Goal: Task Accomplishment & Management: Manage account settings

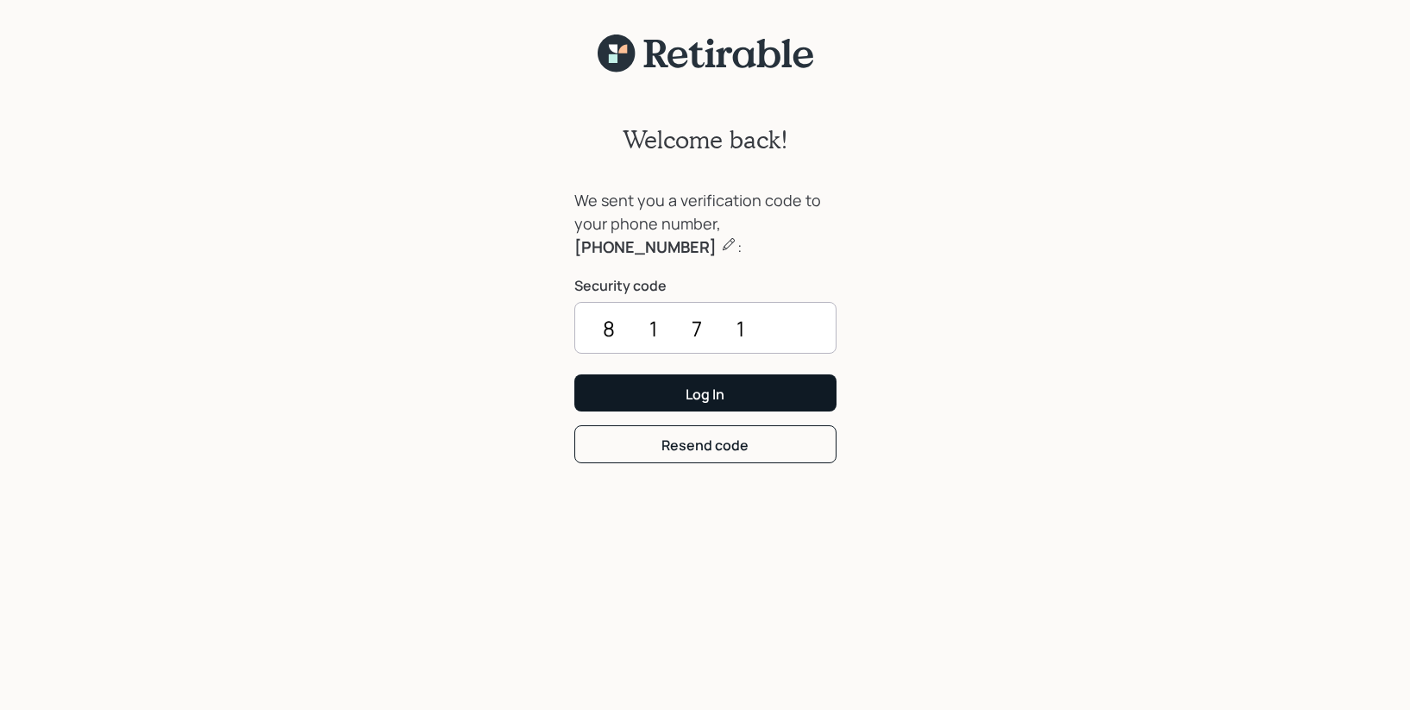
type input "8171"
click at [681, 387] on button "Log In" at bounding box center [705, 392] width 262 height 37
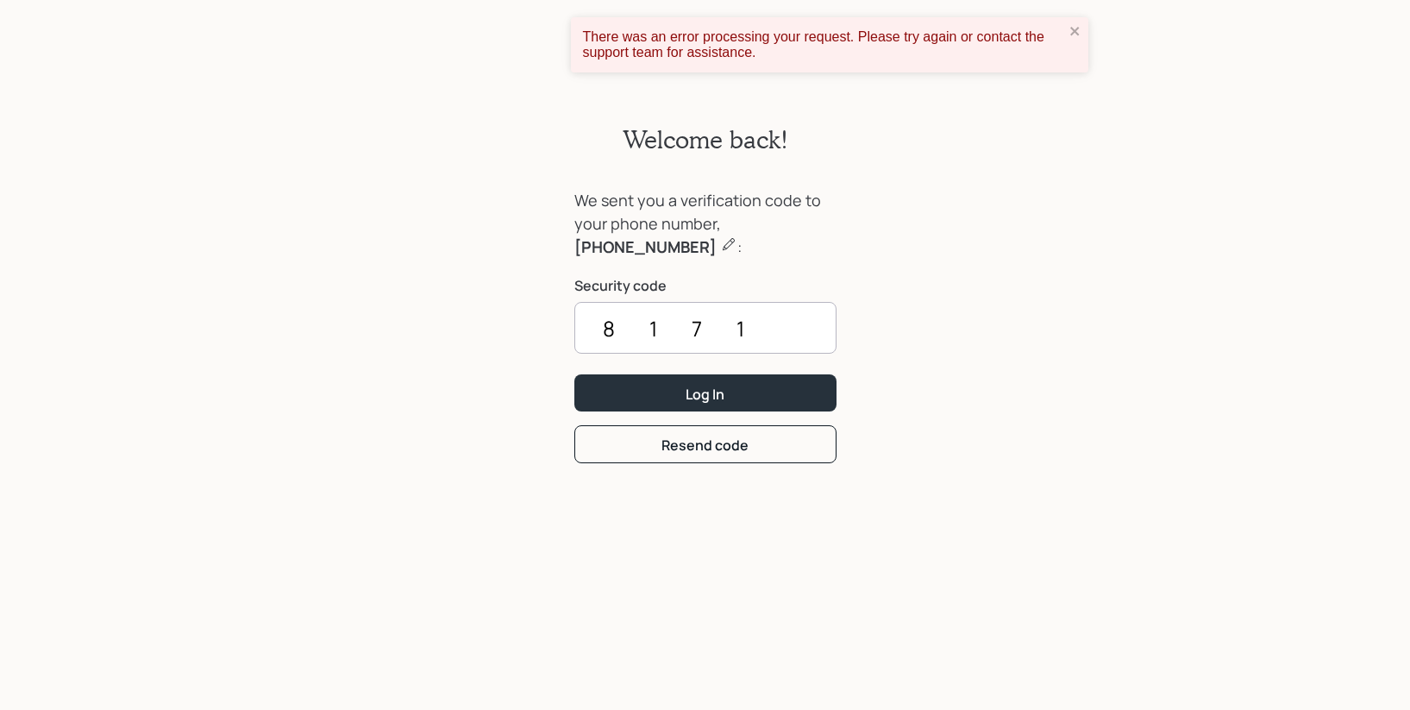
click at [1094, 344] on div "Welcome back! We sent you a verification code to your phone number, 415-374-536…" at bounding box center [705, 402] width 1410 height 658
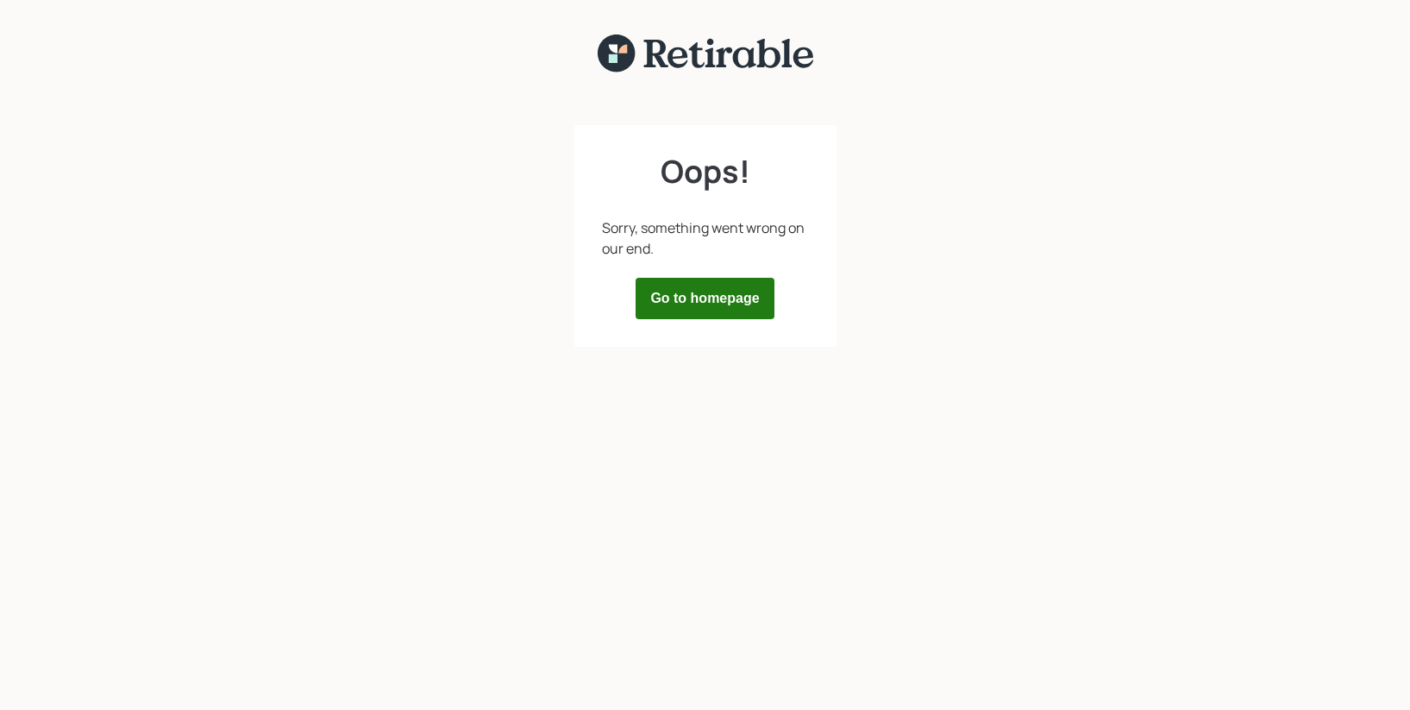
scroll to position [22, 0]
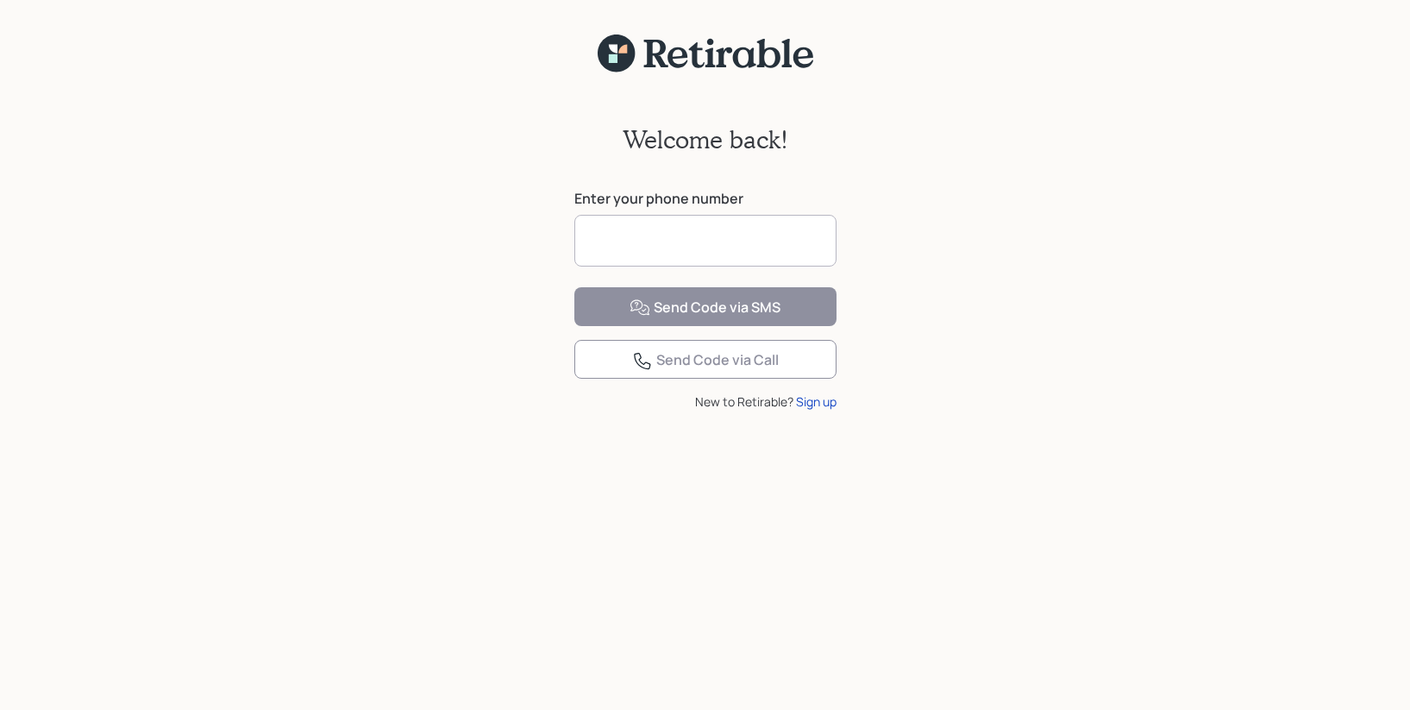
drag, startPoint x: 702, startPoint y: 264, endPoint x: 708, endPoint y: 248, distance: 16.7
click at [703, 262] on input at bounding box center [705, 241] width 262 height 52
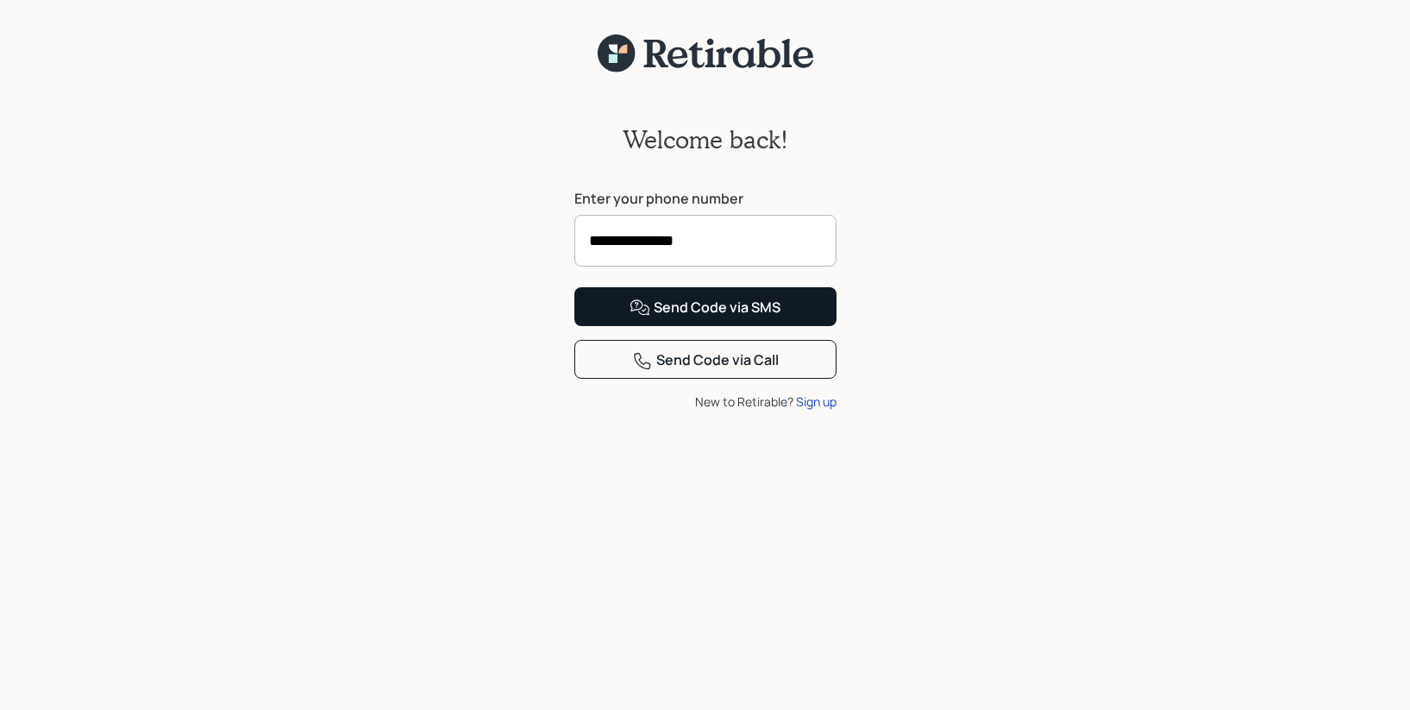
type input "**********"
click at [757, 318] on div "Send Code via SMS" at bounding box center [705, 308] width 151 height 21
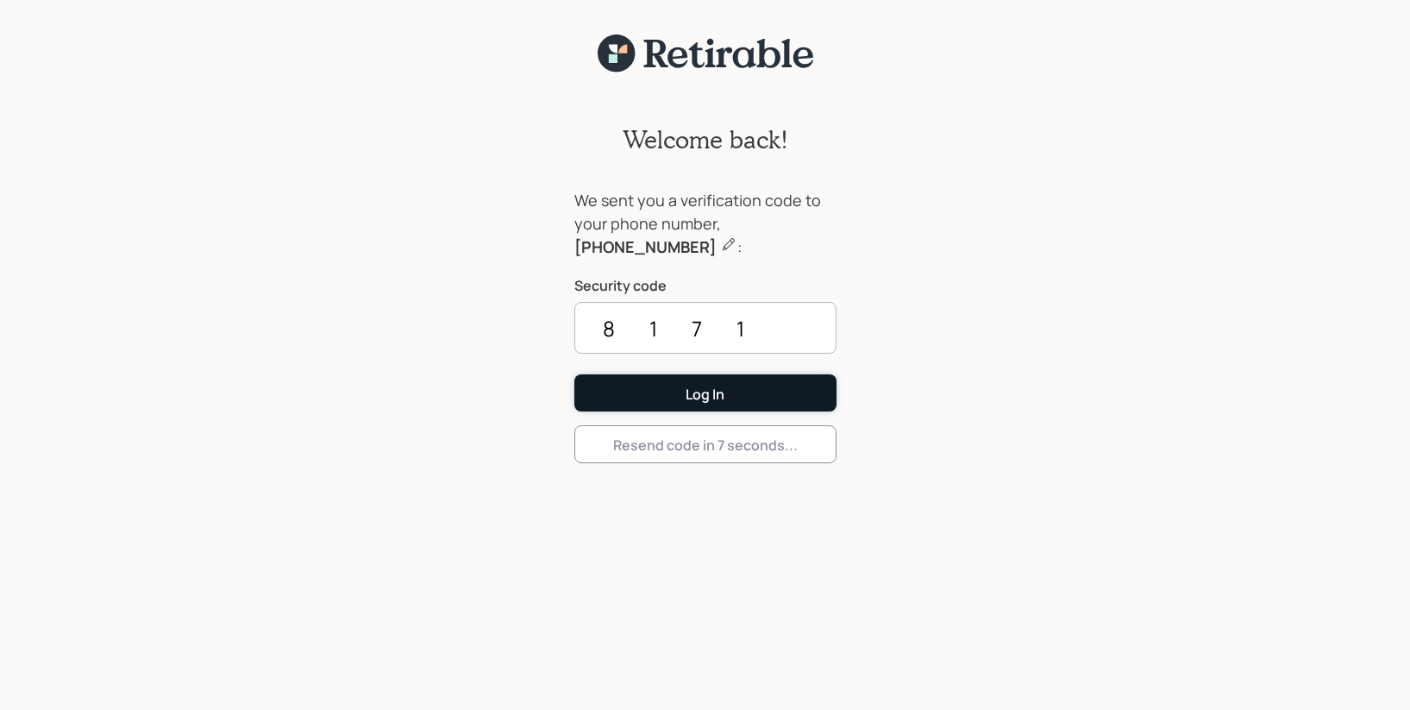
click at [706, 395] on div "Log In" at bounding box center [705, 394] width 39 height 19
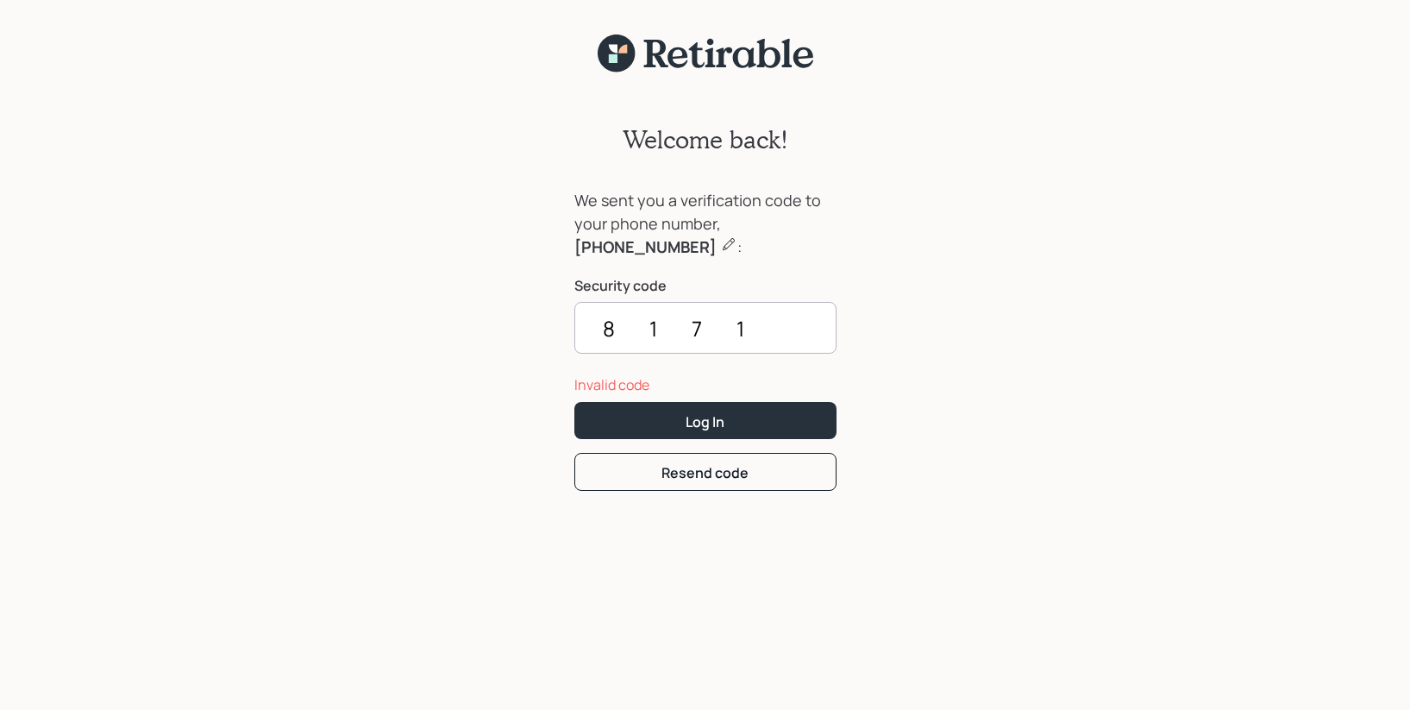
drag, startPoint x: 756, startPoint y: 325, endPoint x: 510, endPoint y: 319, distance: 246.8
click at [510, 319] on div "Welcome back! We sent you a verification code to your phone number, [PHONE_NUMB…" at bounding box center [705, 402] width 1410 height 658
type input "1817"
click at [749, 425] on button "Log In" at bounding box center [705, 420] width 262 height 37
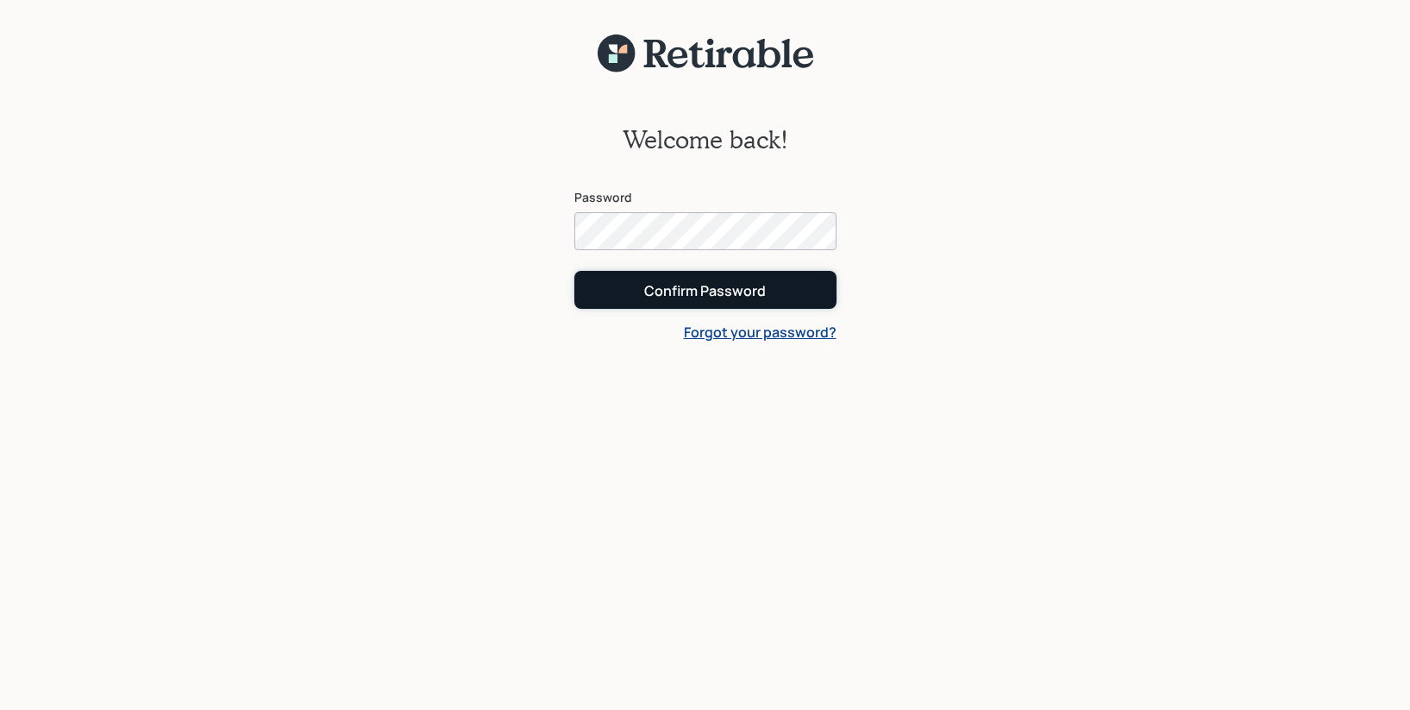
click at [641, 291] on button "Confirm Password" at bounding box center [705, 289] width 262 height 37
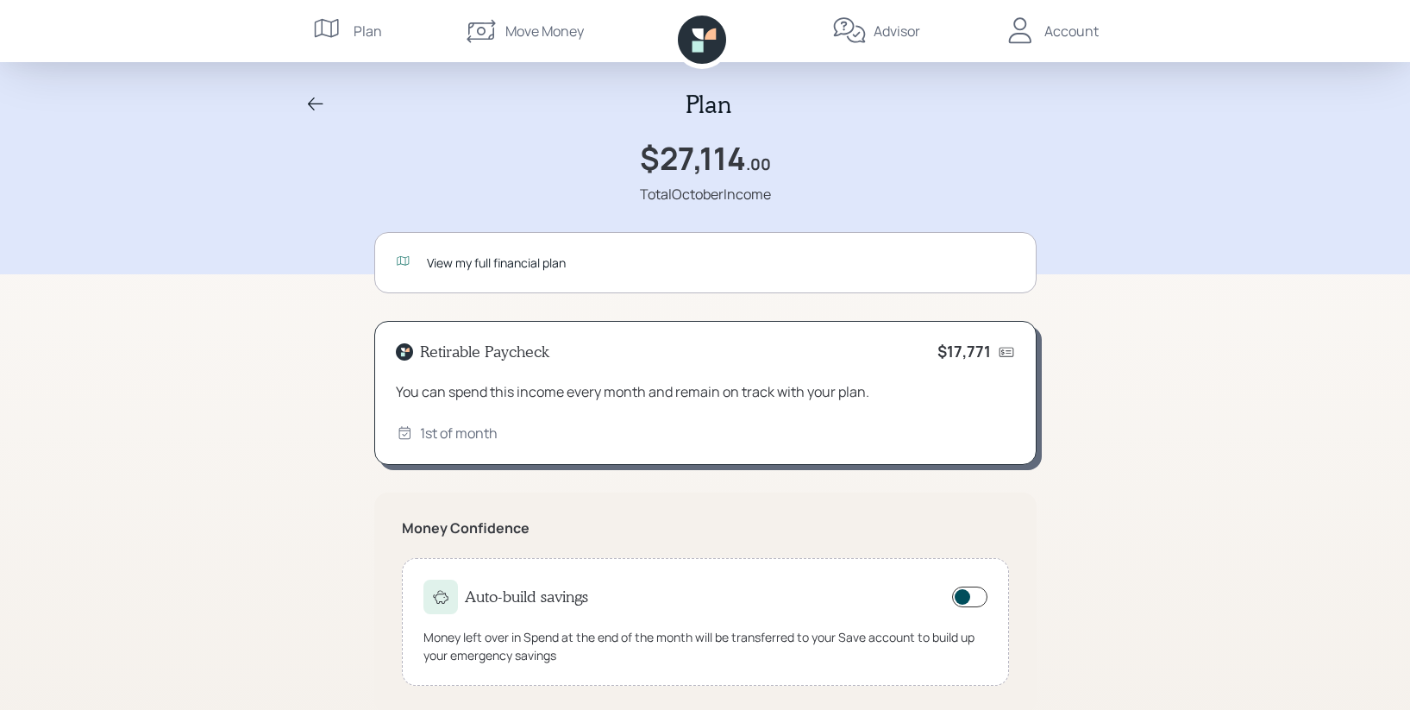
click at [1060, 25] on div "Account" at bounding box center [1072, 31] width 54 height 21
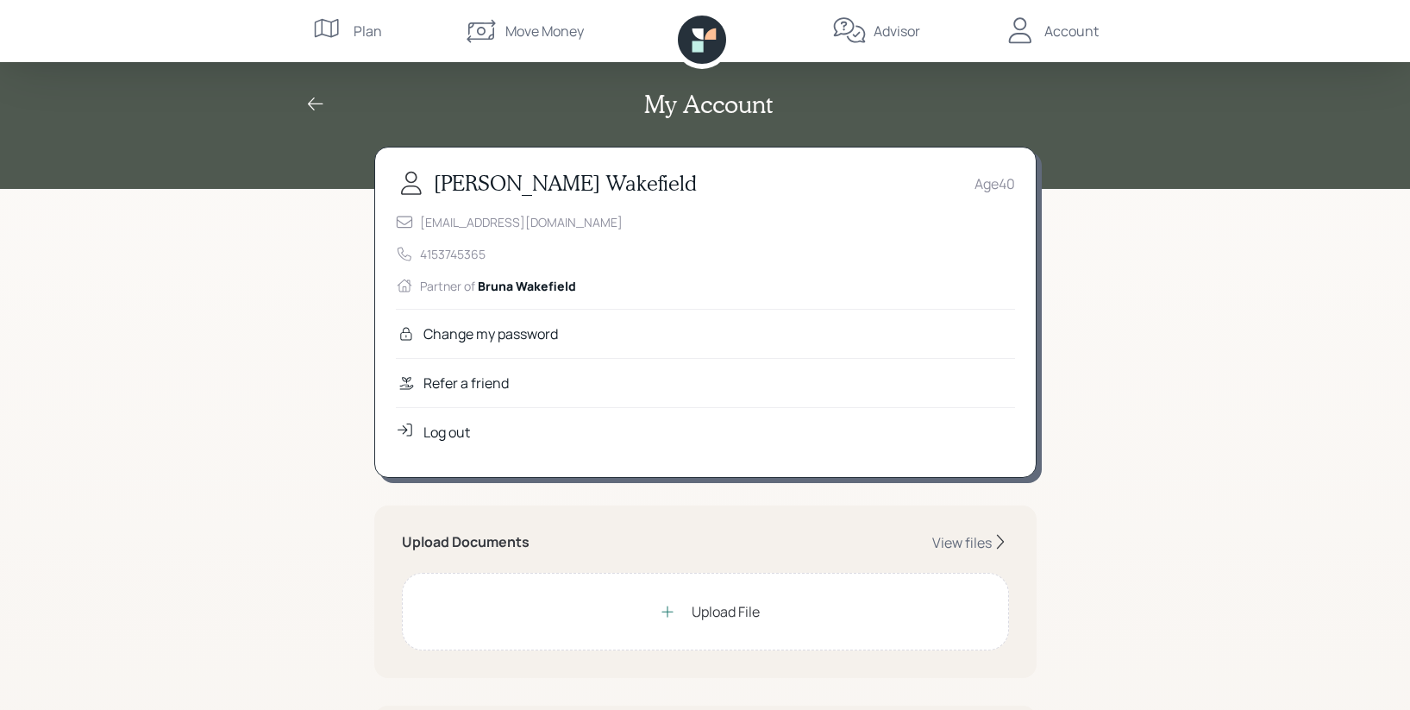
click at [652, 606] on div at bounding box center [667, 611] width 35 height 35
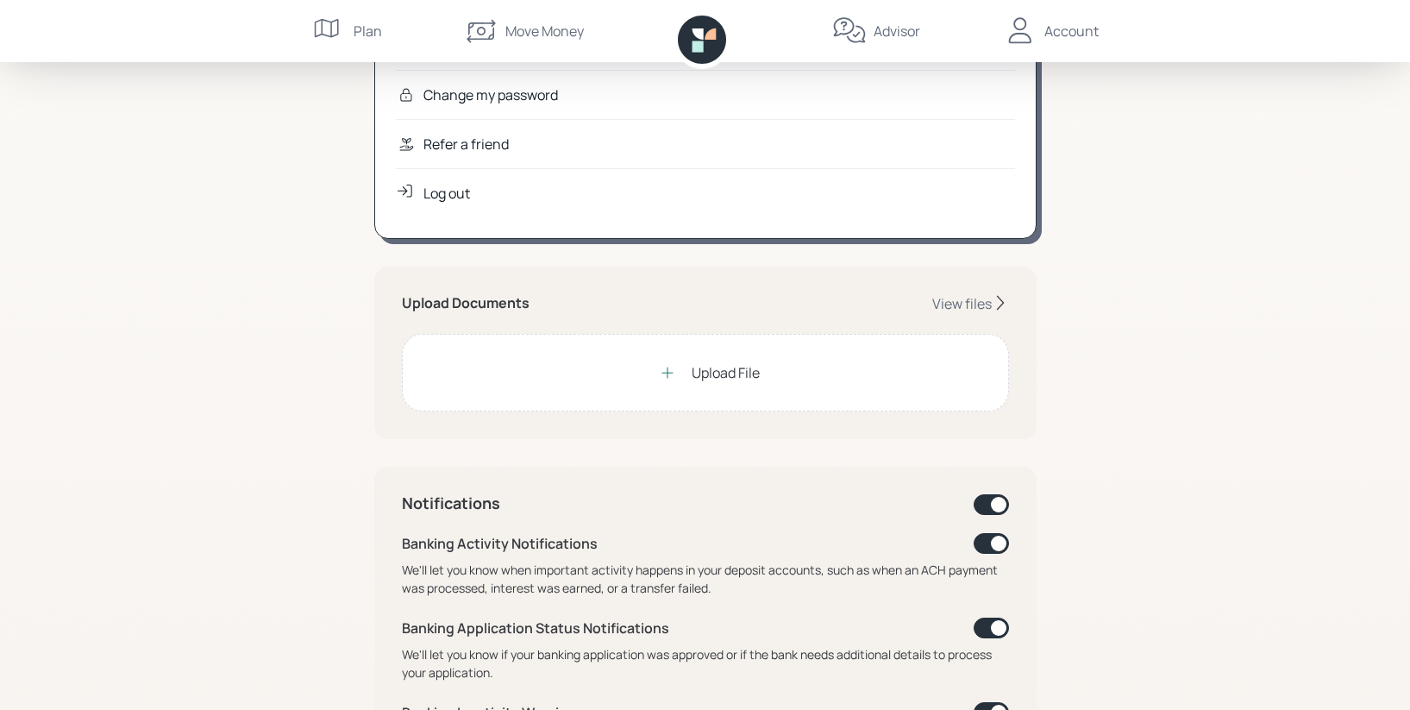
scroll to position [244, 0]
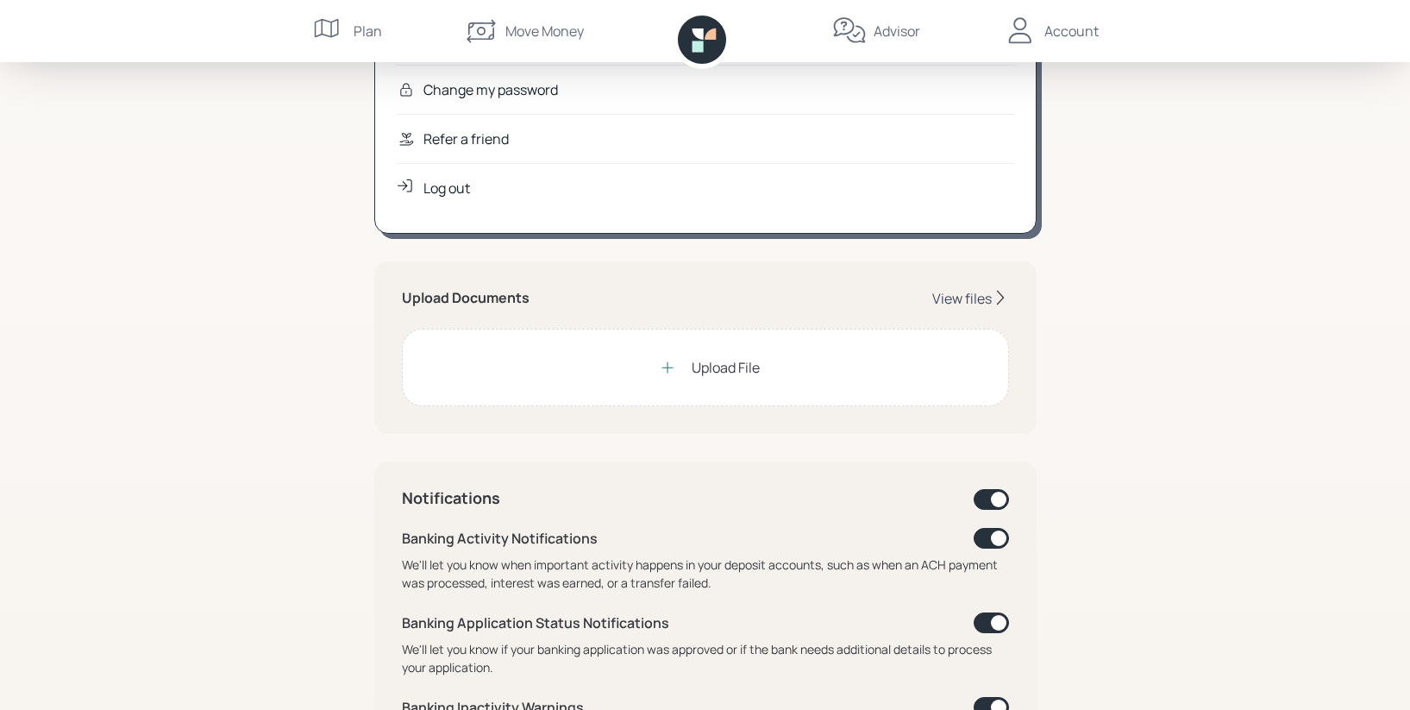
click at [973, 300] on div "View files" at bounding box center [962, 298] width 60 height 19
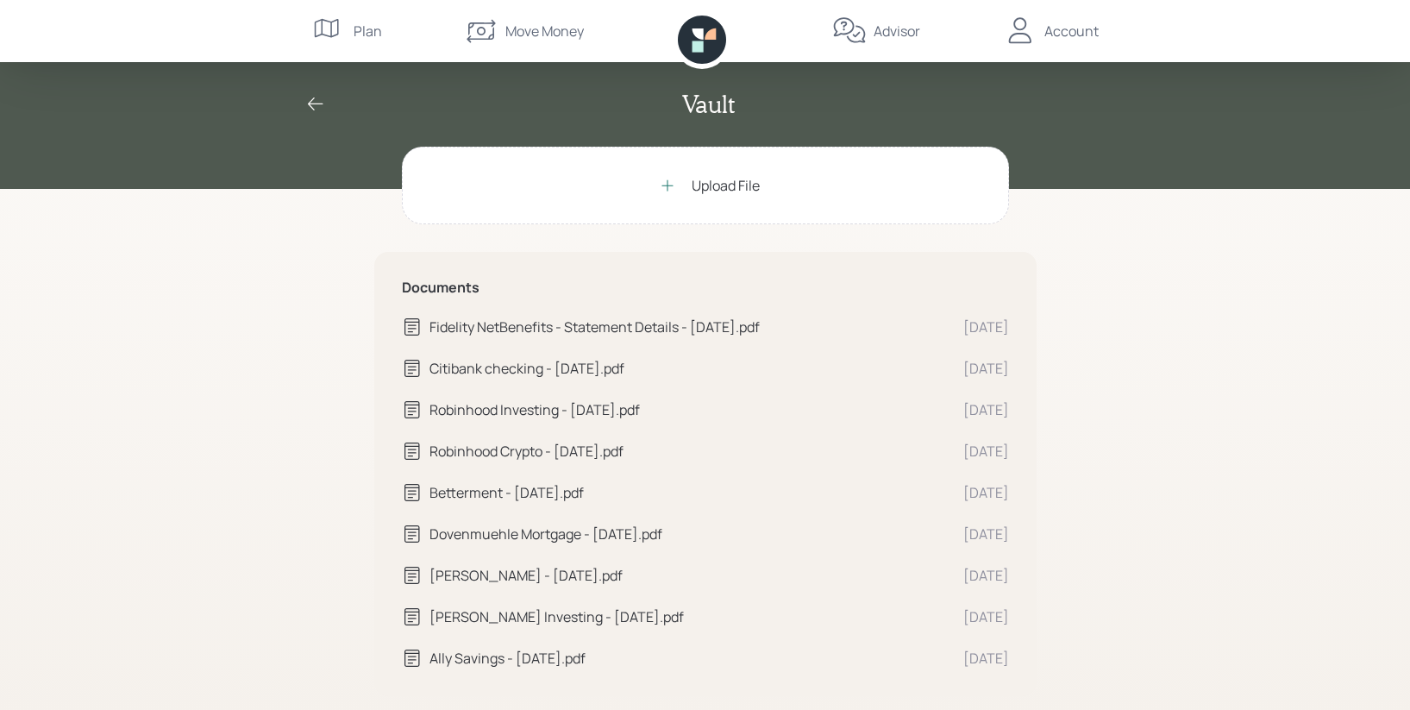
click at [691, 204] on div "Upload File" at bounding box center [705, 186] width 607 height 78
click at [718, 218] on div "Upload File" at bounding box center [705, 186] width 607 height 78
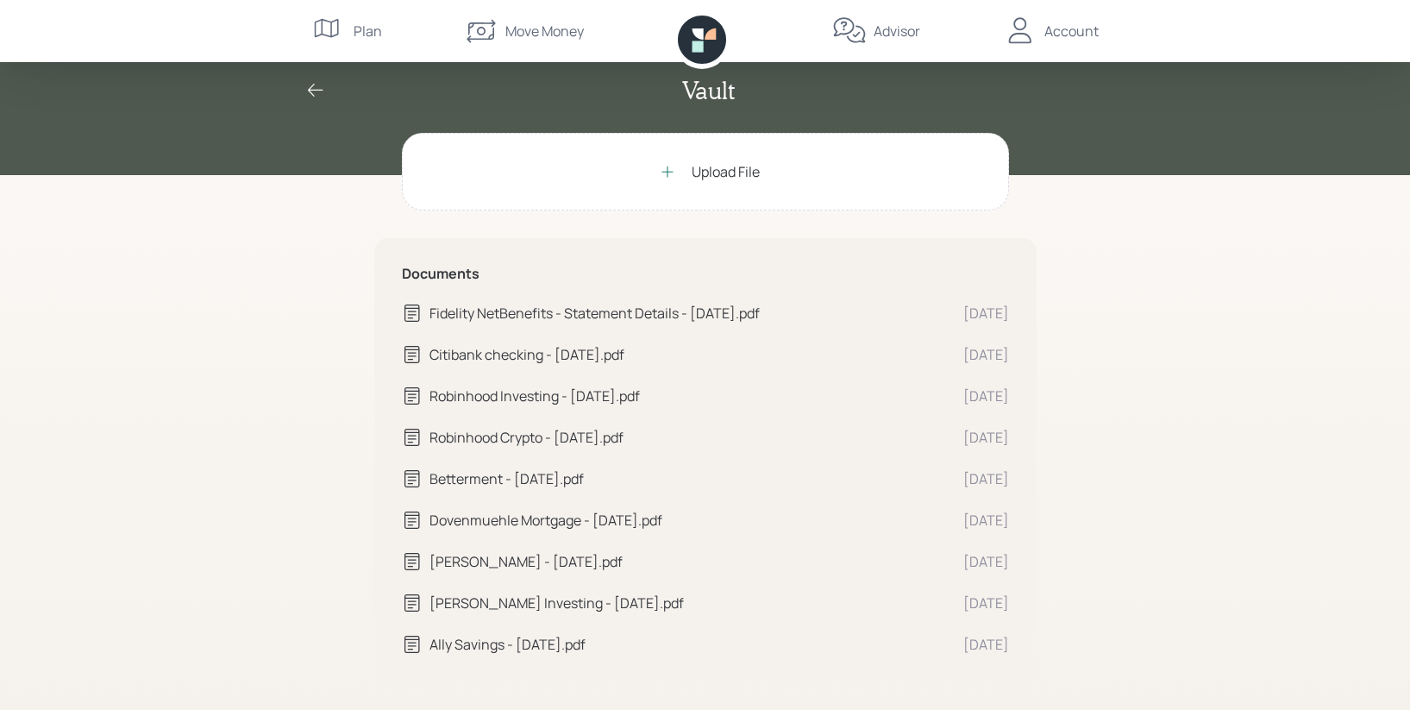
click at [1098, 503] on div "Vault Upload File Documents Fidelity NetBenefits - Statement Details - [DATE].p…" at bounding box center [705, 348] width 1410 height 724
click at [748, 363] on div "Citibank checking - [DATE].pdf" at bounding box center [690, 354] width 520 height 21
click at [325, 89] on icon at bounding box center [315, 90] width 21 height 21
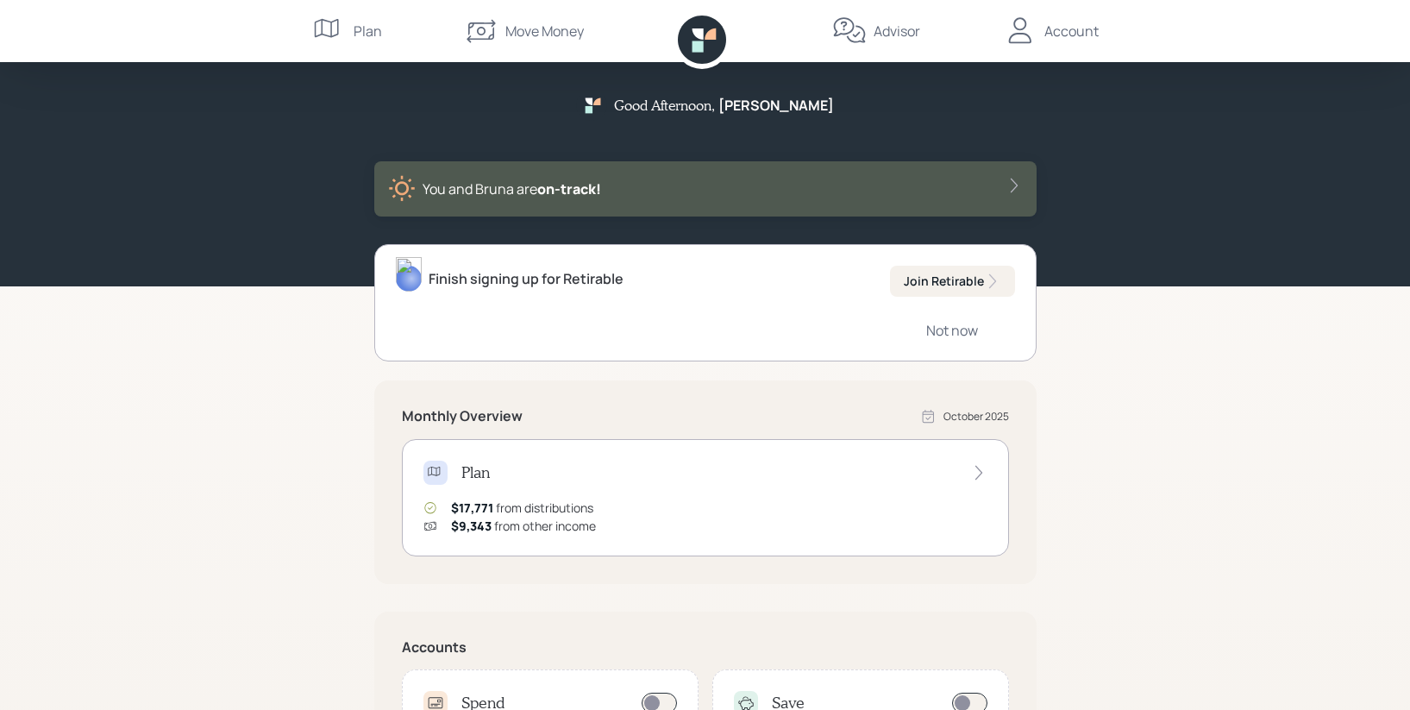
click at [1073, 33] on div "Account" at bounding box center [1072, 31] width 54 height 21
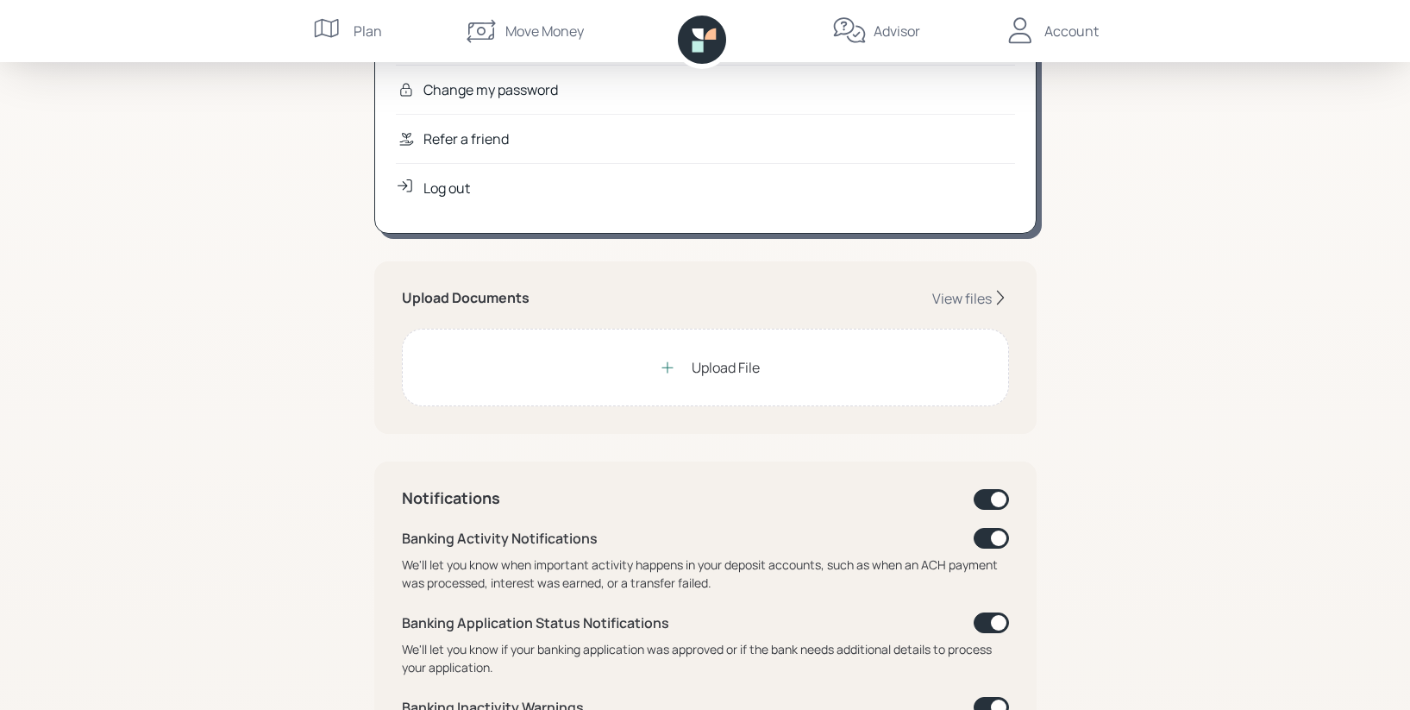
scroll to position [270, 0]
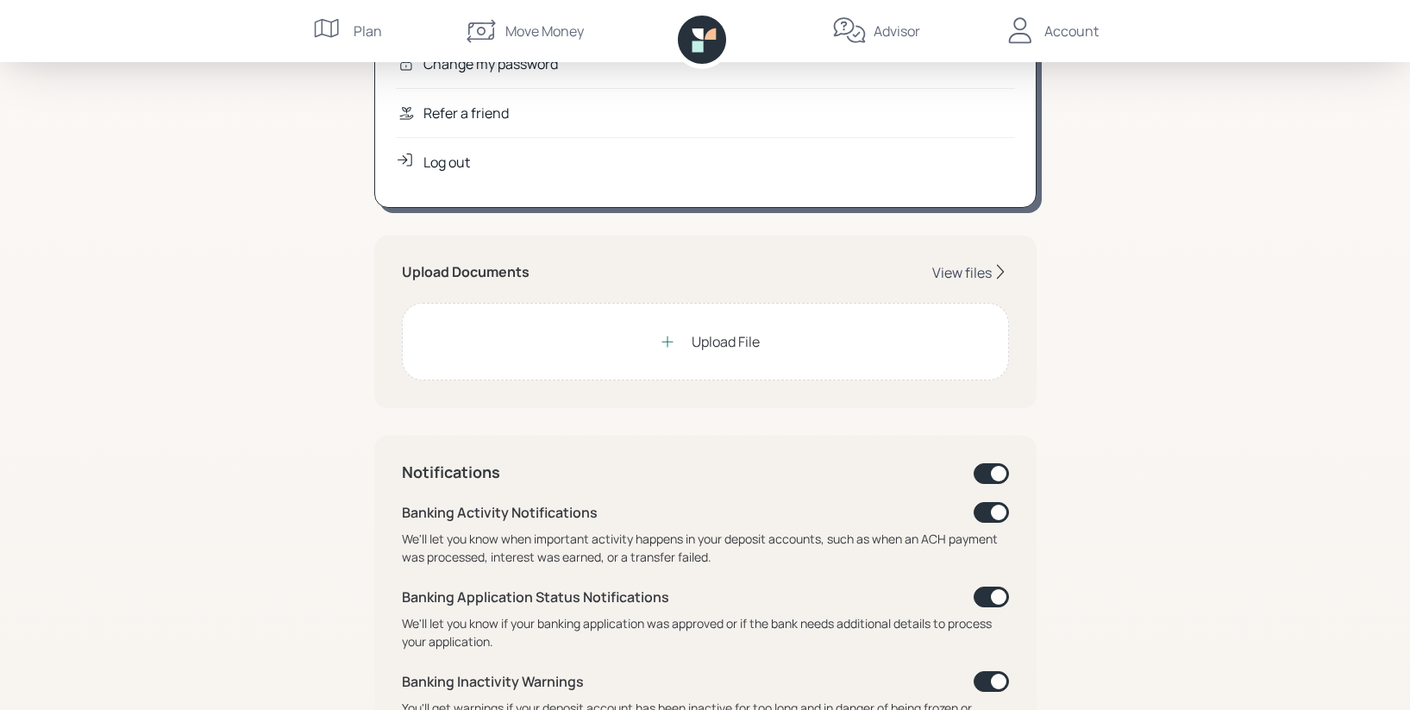
click at [950, 275] on div "View files" at bounding box center [962, 272] width 60 height 19
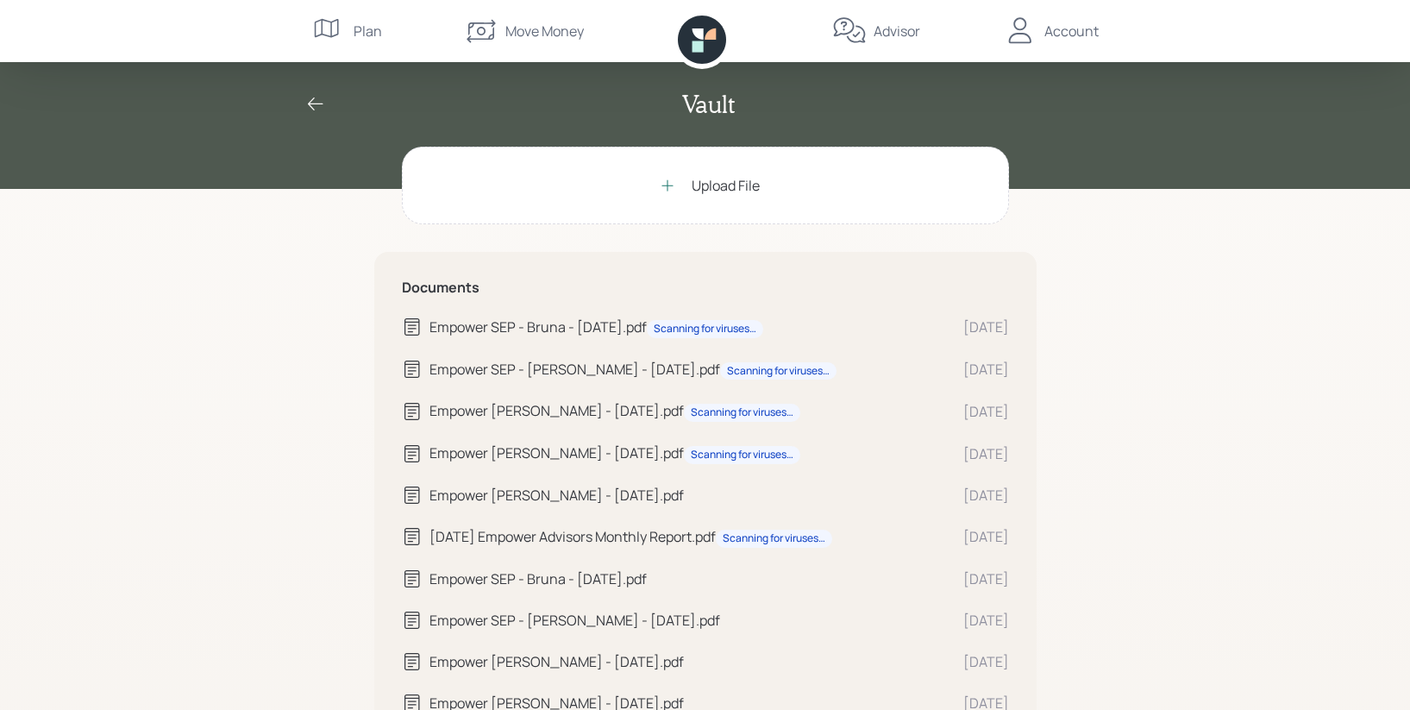
click at [1133, 461] on div "Vault Upload File Documents Empower SEP - Bruna - [DATE].pdf Scanning for virus…" at bounding box center [705, 612] width 1410 height 1224
